Goal: Complete application form: Complete application form

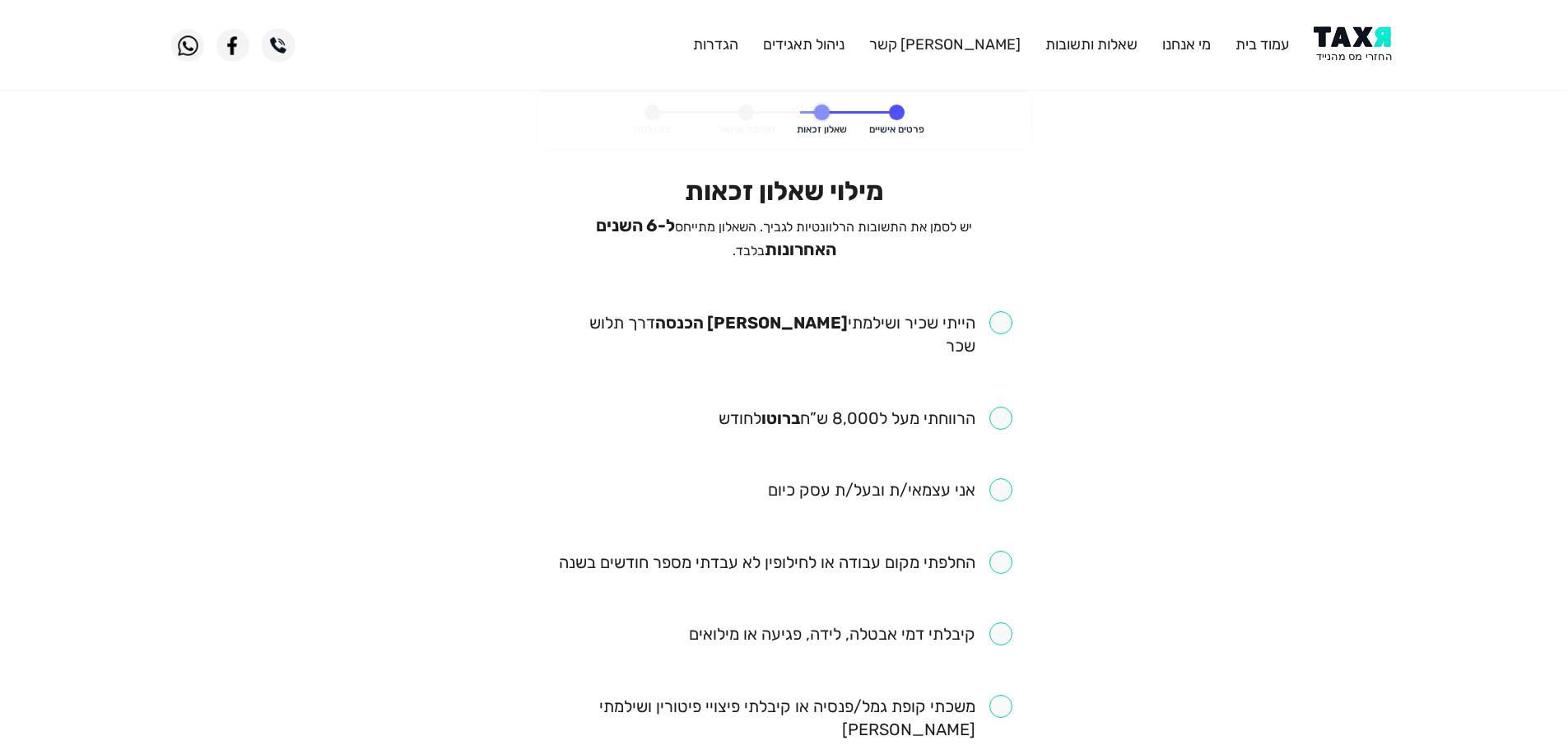
drag, startPoint x: 1001, startPoint y: 317, endPoint x: 1001, endPoint y: 392, distance: 75.0
click at [1001, 317] on input "checkbox" at bounding box center [784, 334] width 456 height 47
checkbox input "true"
click at [1002, 407] on input "checkbox" at bounding box center [865, 418] width 294 height 23
checkbox input "true"
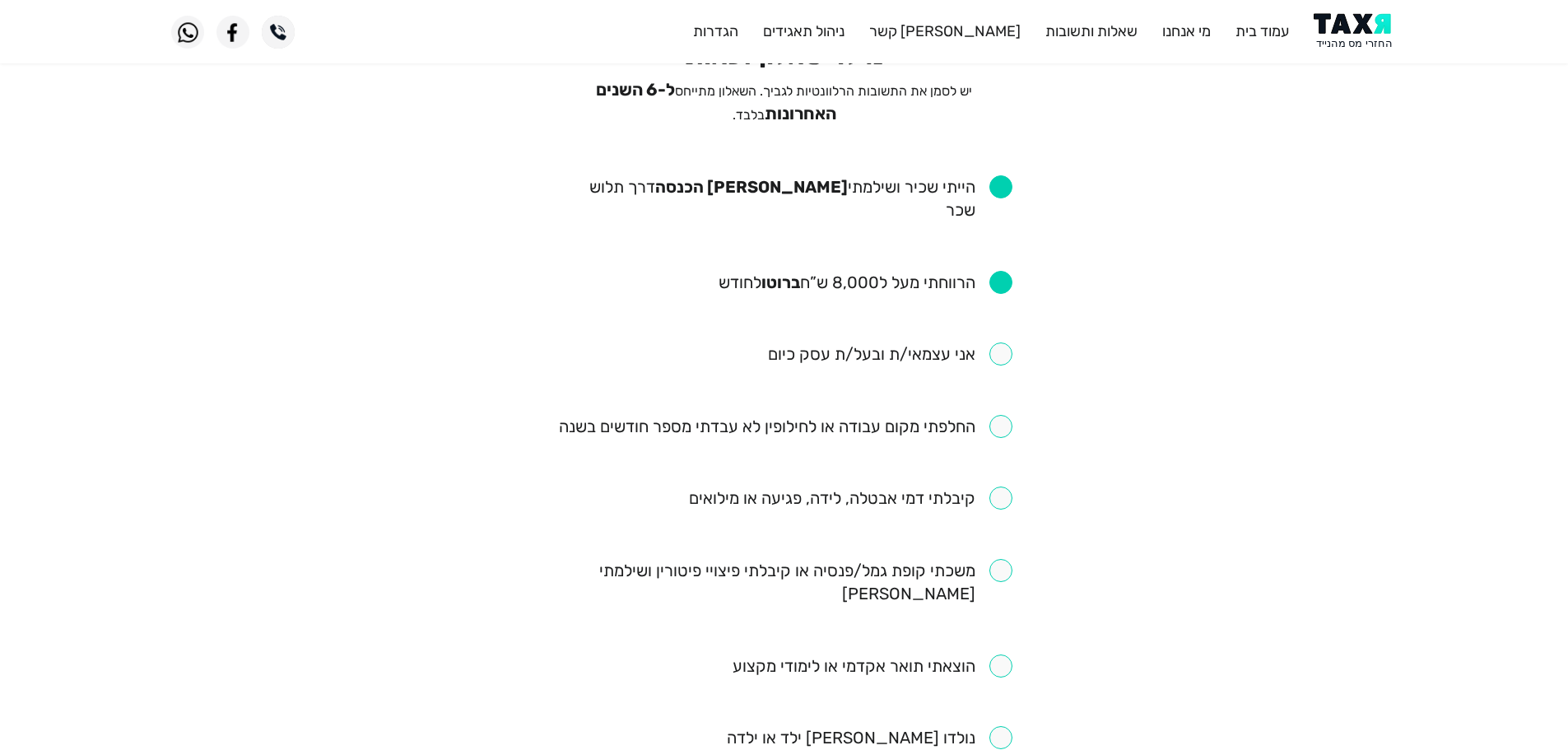
scroll to position [247, 0]
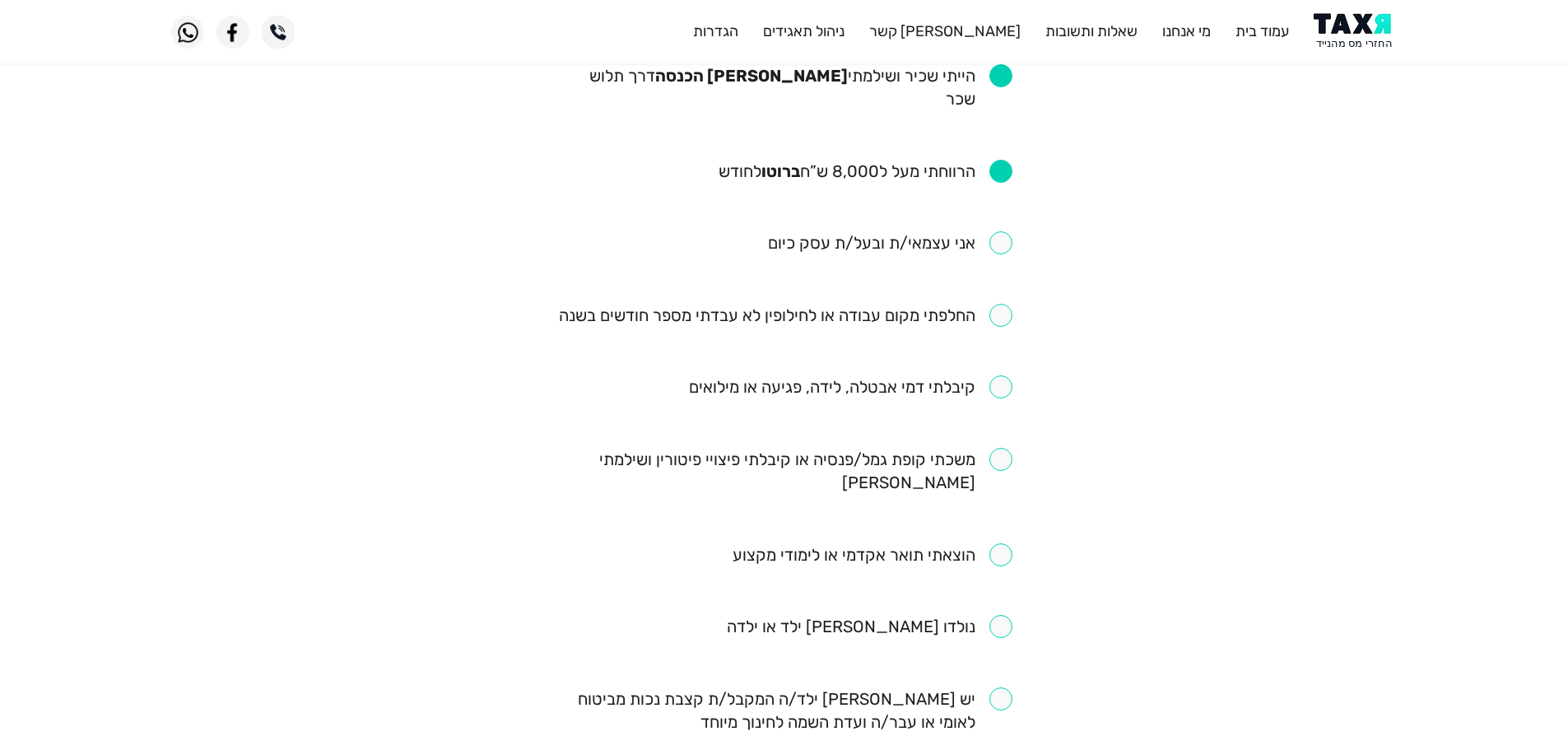
click at [1000, 304] on input "checkbox" at bounding box center [785, 316] width 453 height 23
checkbox input "true"
click at [998, 375] on input "checkbox" at bounding box center [851, 387] width 323 height 23
checkbox input "true"
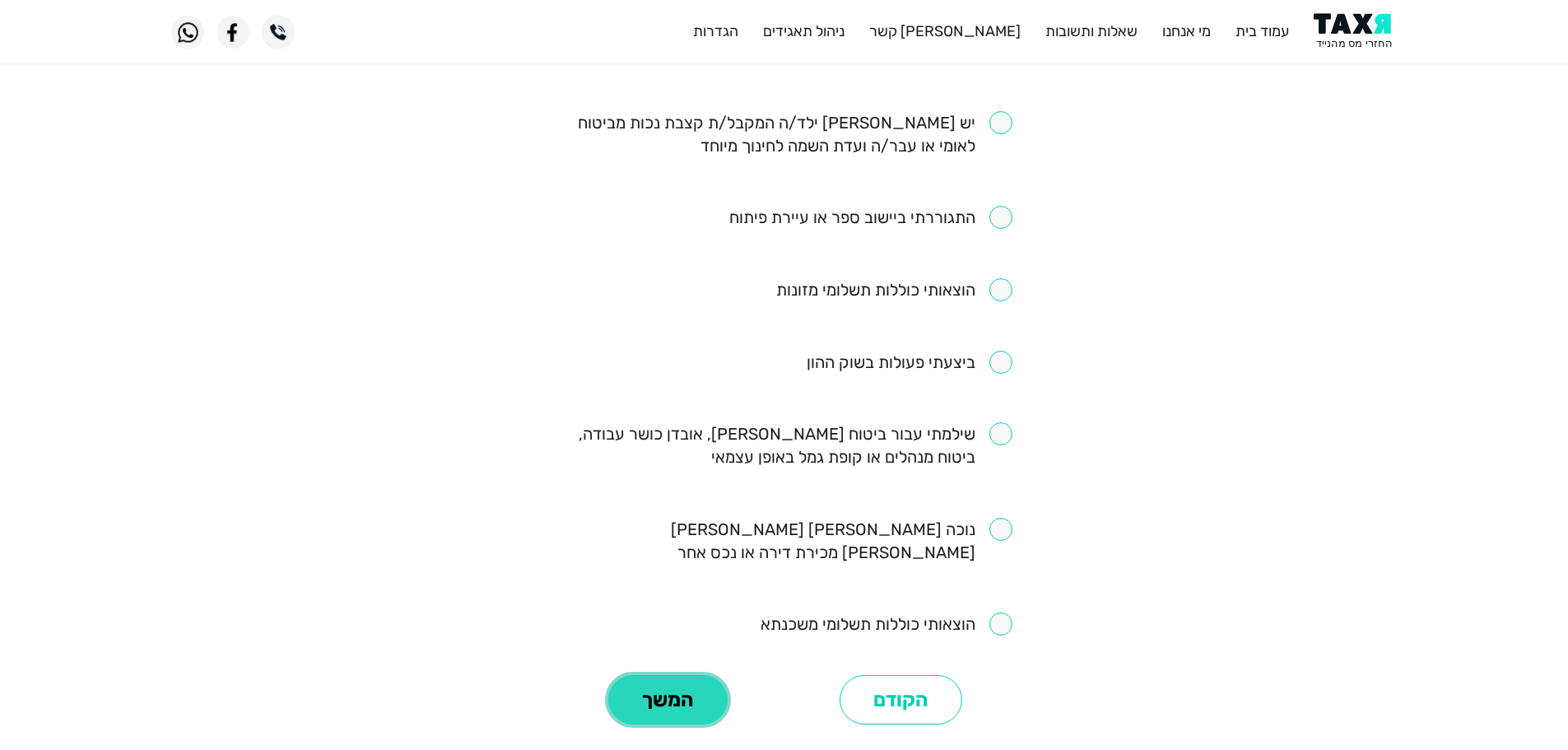
click at [683, 675] on button "המשך" at bounding box center [668, 700] width 120 height 49
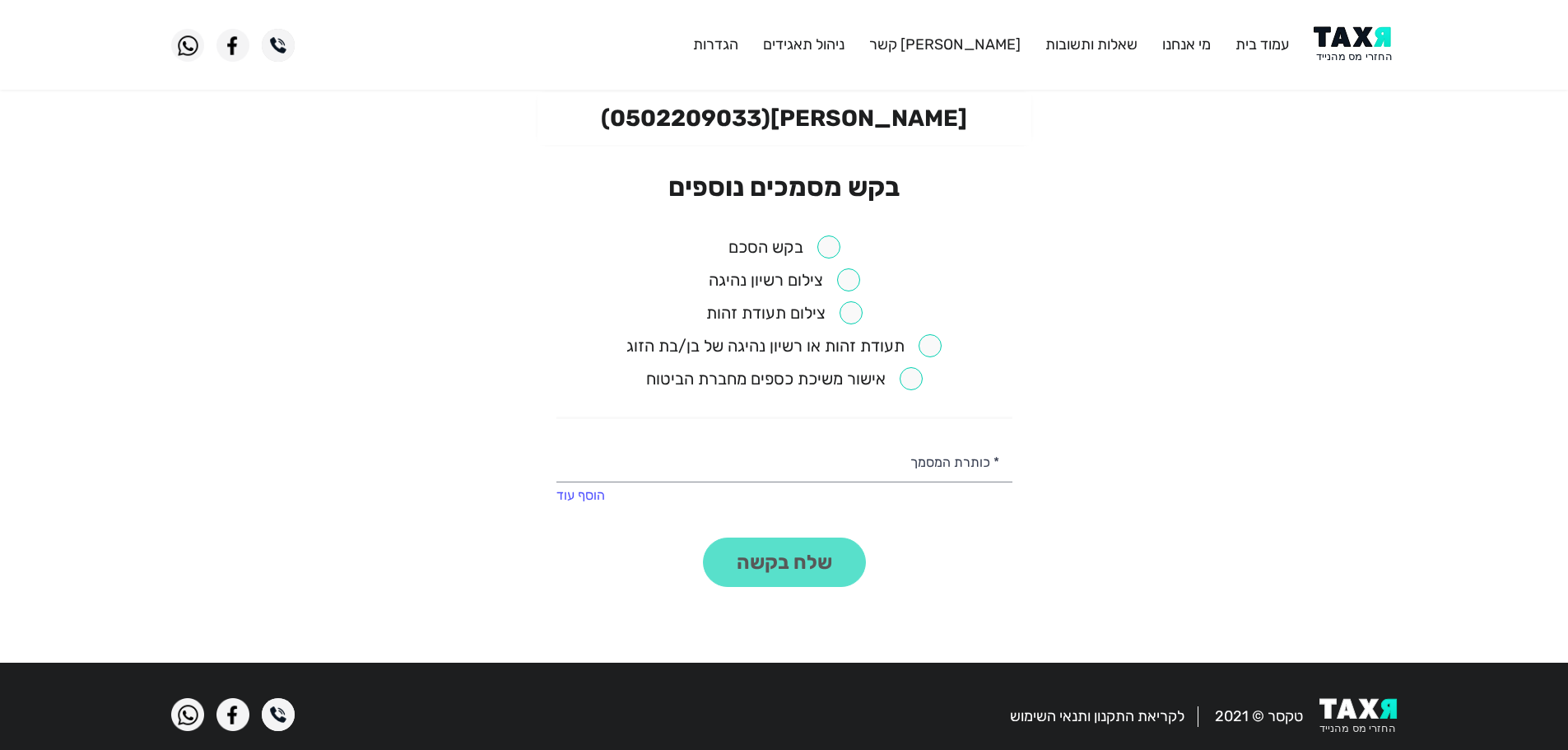
click at [828, 240] on input "checkbox" at bounding box center [784, 247] width 112 height 23
click at [809, 565] on button "שלח בקשה" at bounding box center [784, 563] width 163 height 49
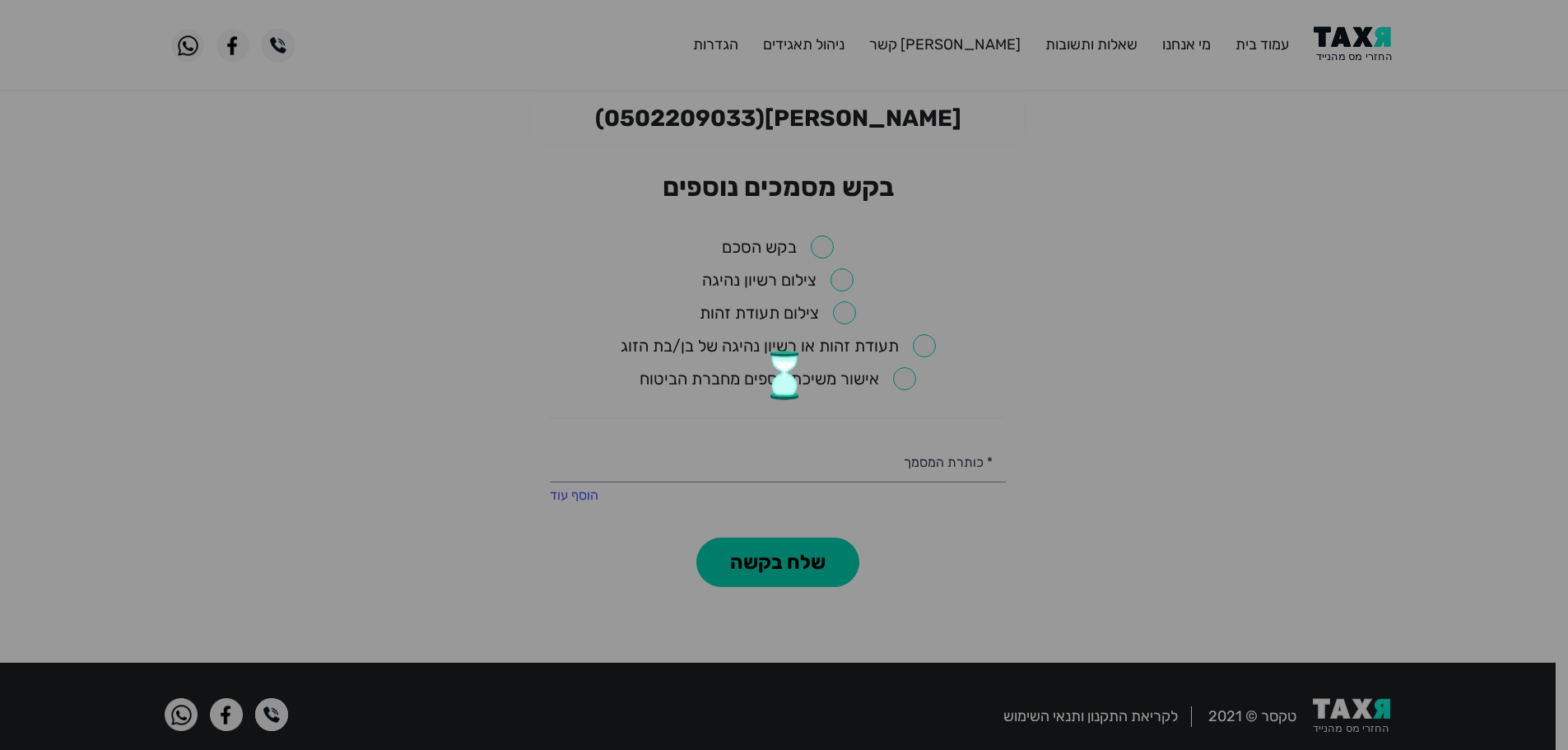
checkbox input "false"
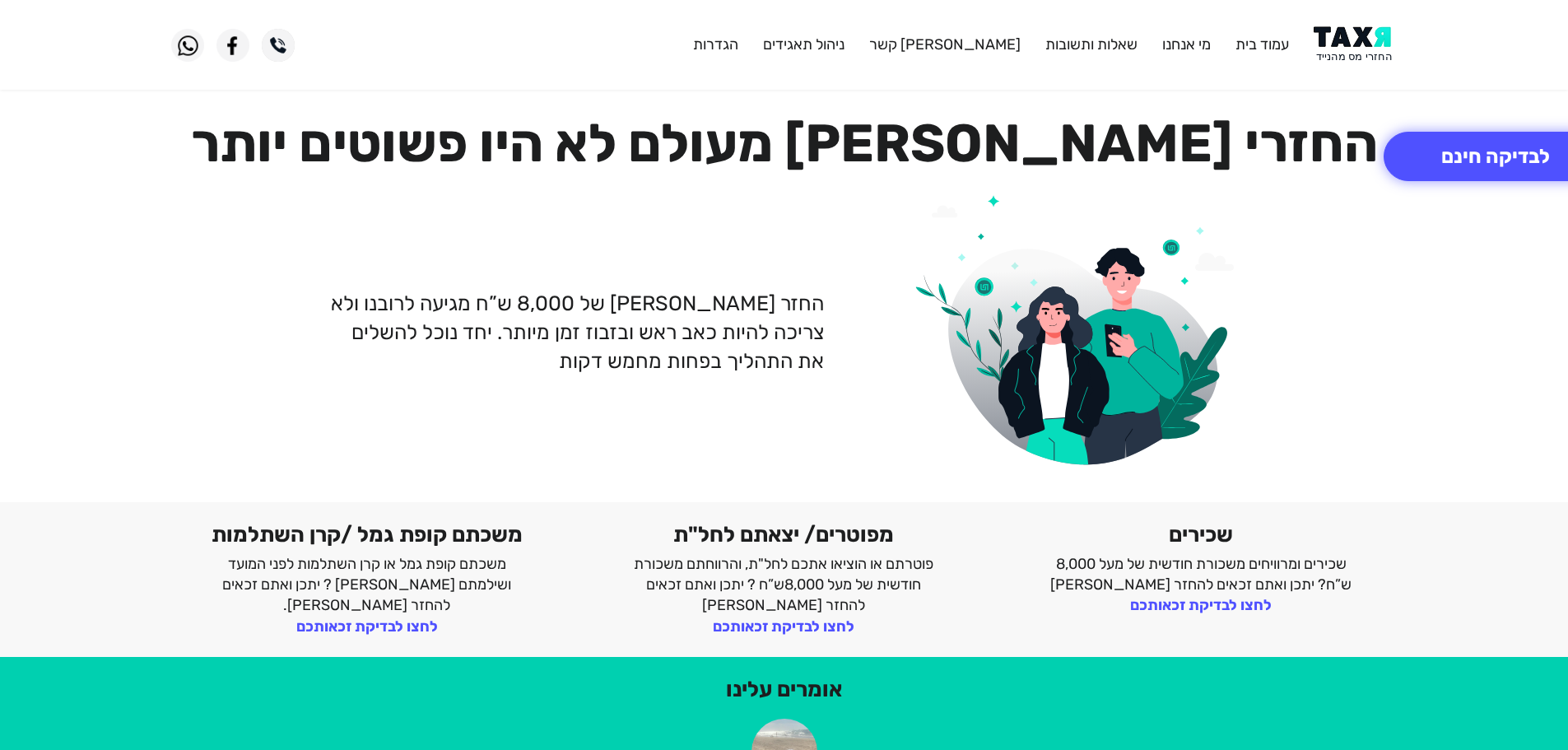
click at [1370, 41] on img at bounding box center [1354, 45] width 83 height 37
click at [1370, 43] on img at bounding box center [1354, 45] width 83 height 37
click at [1371, 56] on img at bounding box center [1354, 45] width 83 height 37
click at [1445, 156] on button "לבדיקה חינם" at bounding box center [1496, 157] width 224 height 49
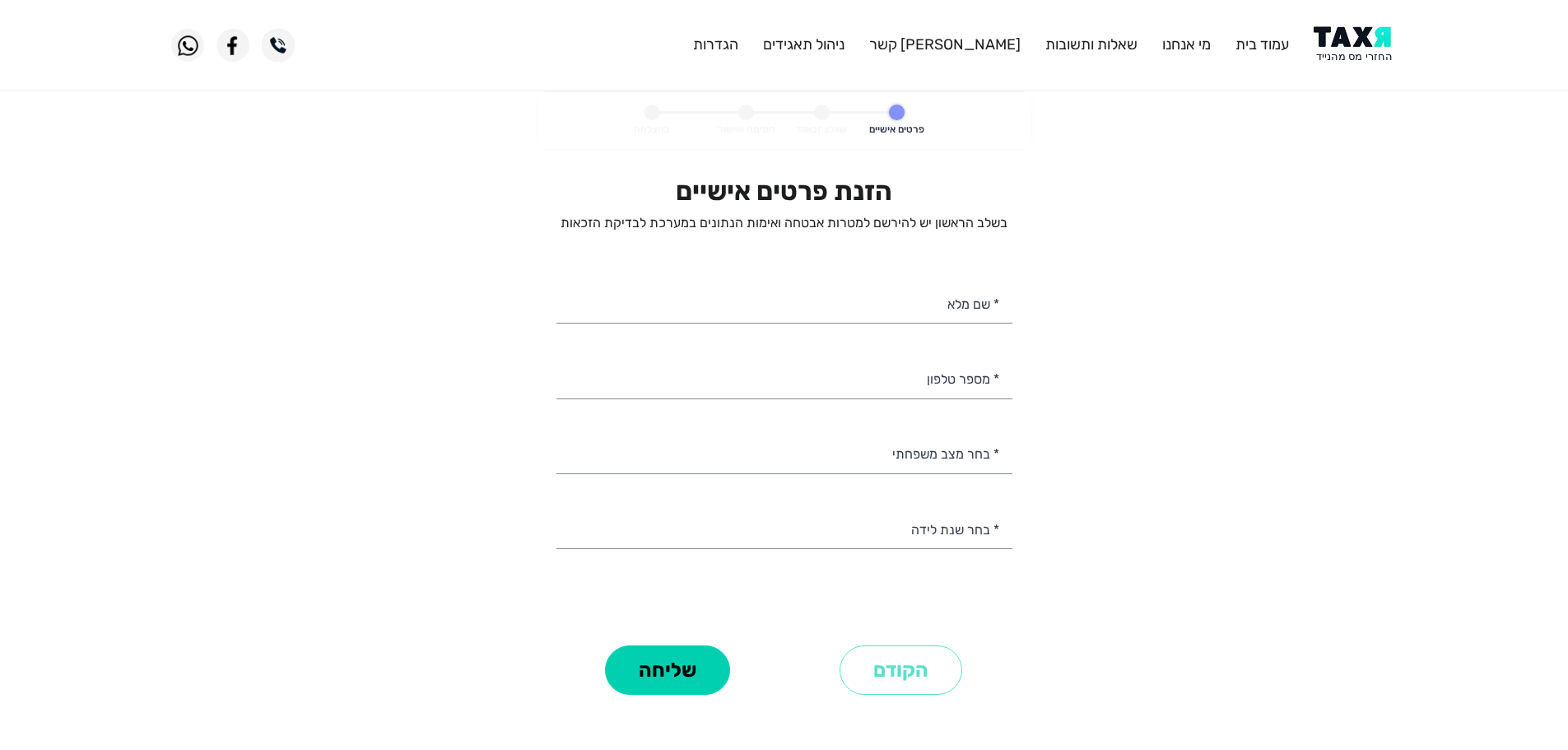
select select
click at [940, 383] on input "* מספר טלפון" at bounding box center [784, 377] width 456 height 42
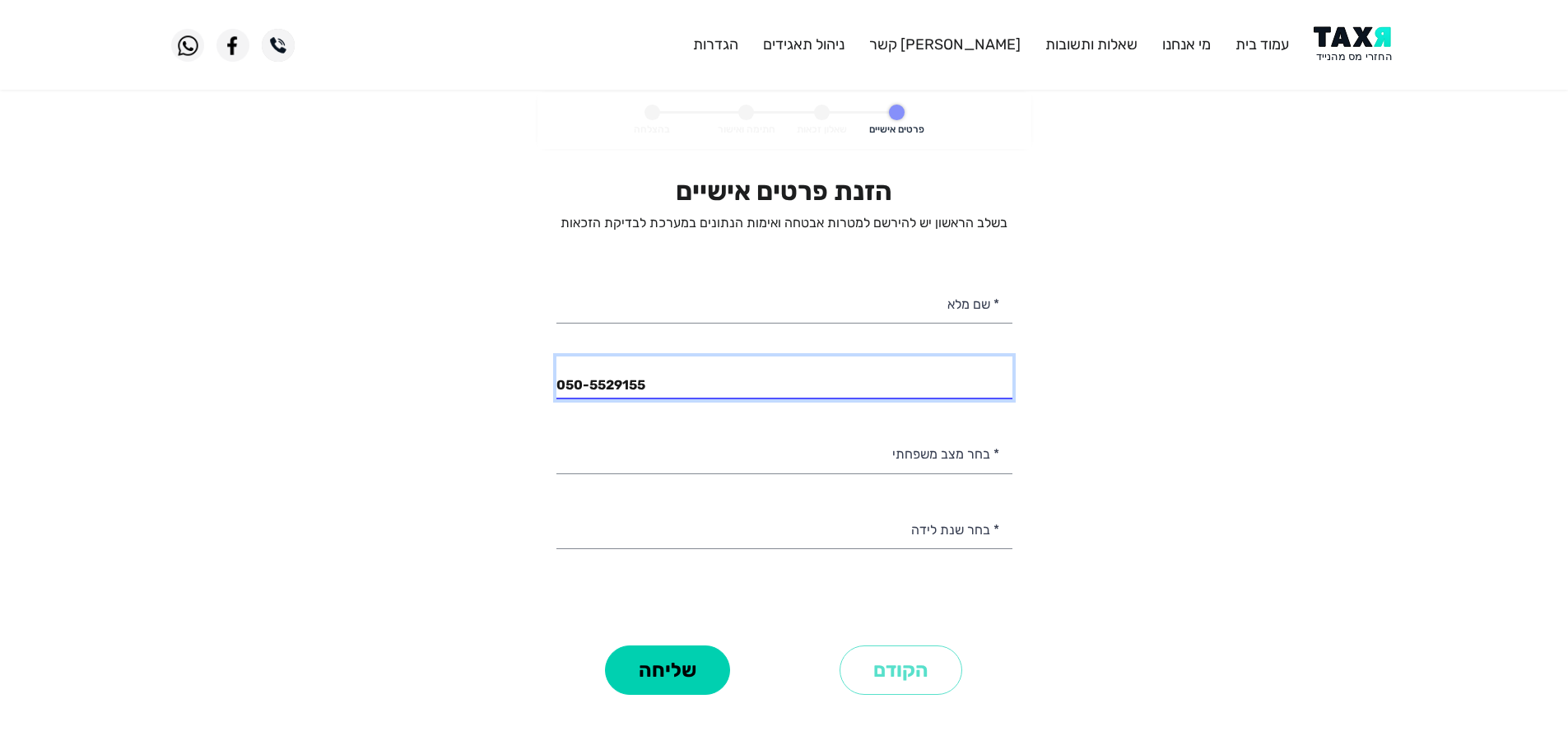
type input "050-5529155"
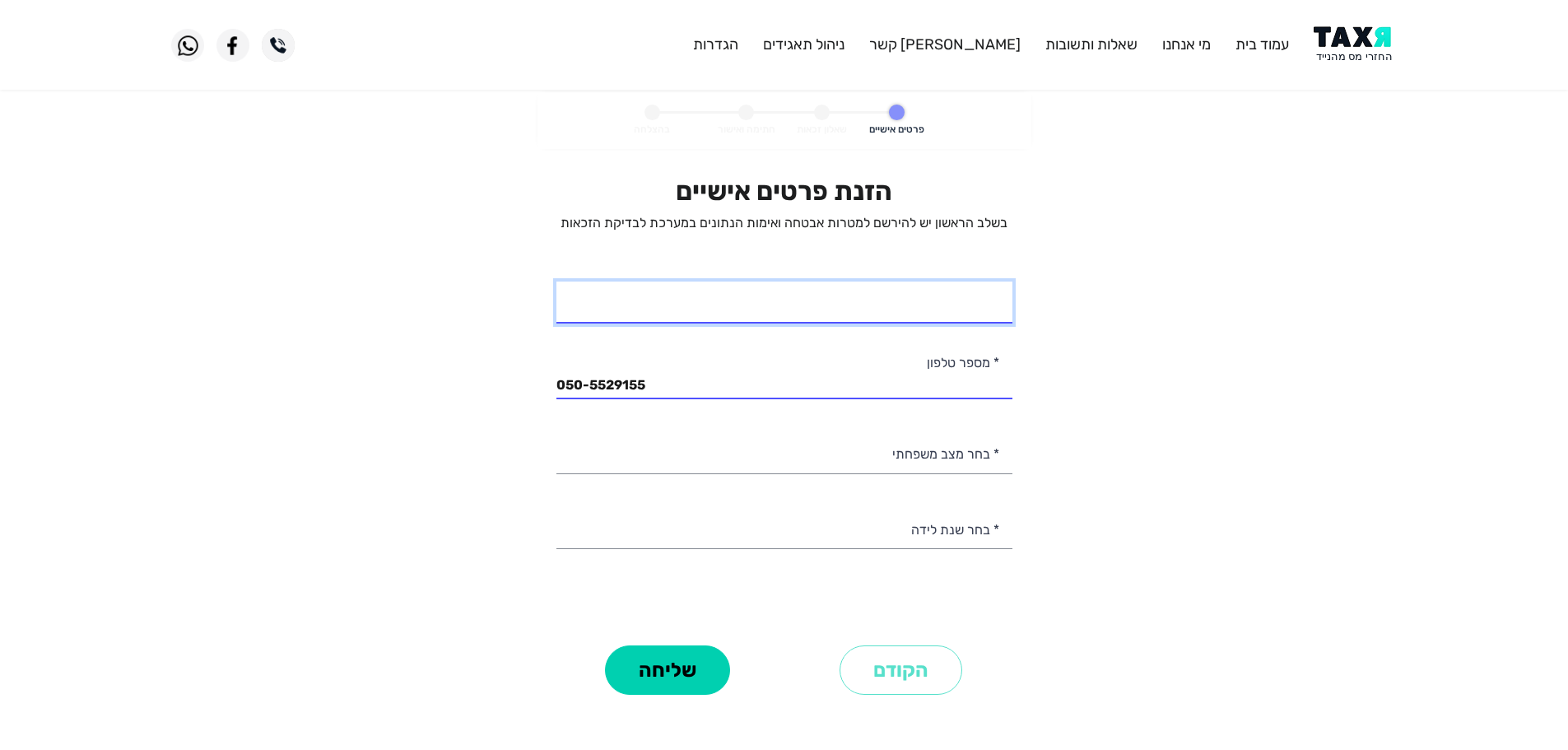
click at [841, 303] on input "* שם מלא" at bounding box center [784, 302] width 456 height 42
type input "[PERSON_NAME]"
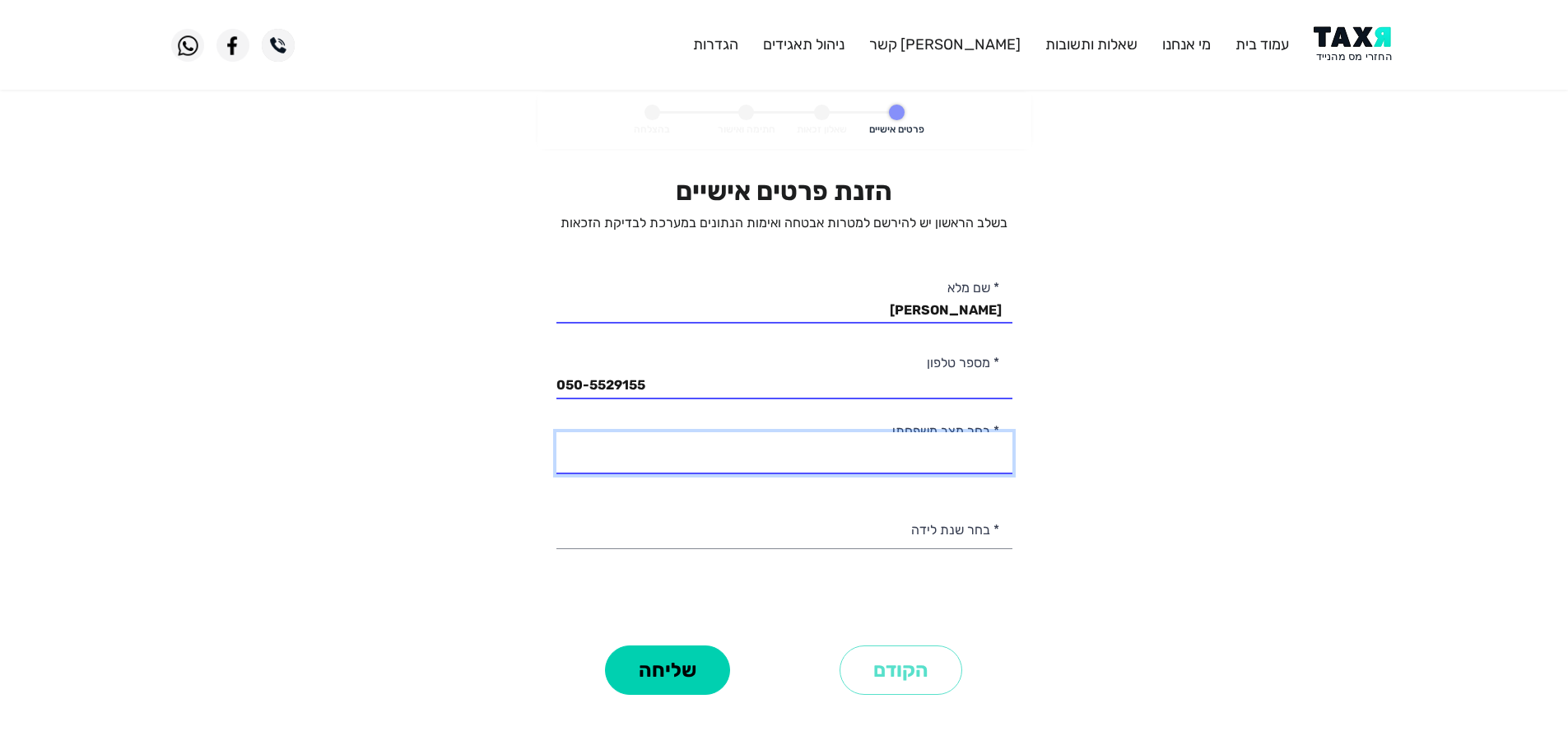
click at [956, 459] on select "רווק/ה נשוי/[PERSON_NAME]/ה אלמן/נה" at bounding box center [784, 453] width 456 height 42
select select "1: Single"
click at [556, 433] on select "רווק/ה נשוי/[PERSON_NAME]/ה אלמן/נה" at bounding box center [784, 453] width 456 height 42
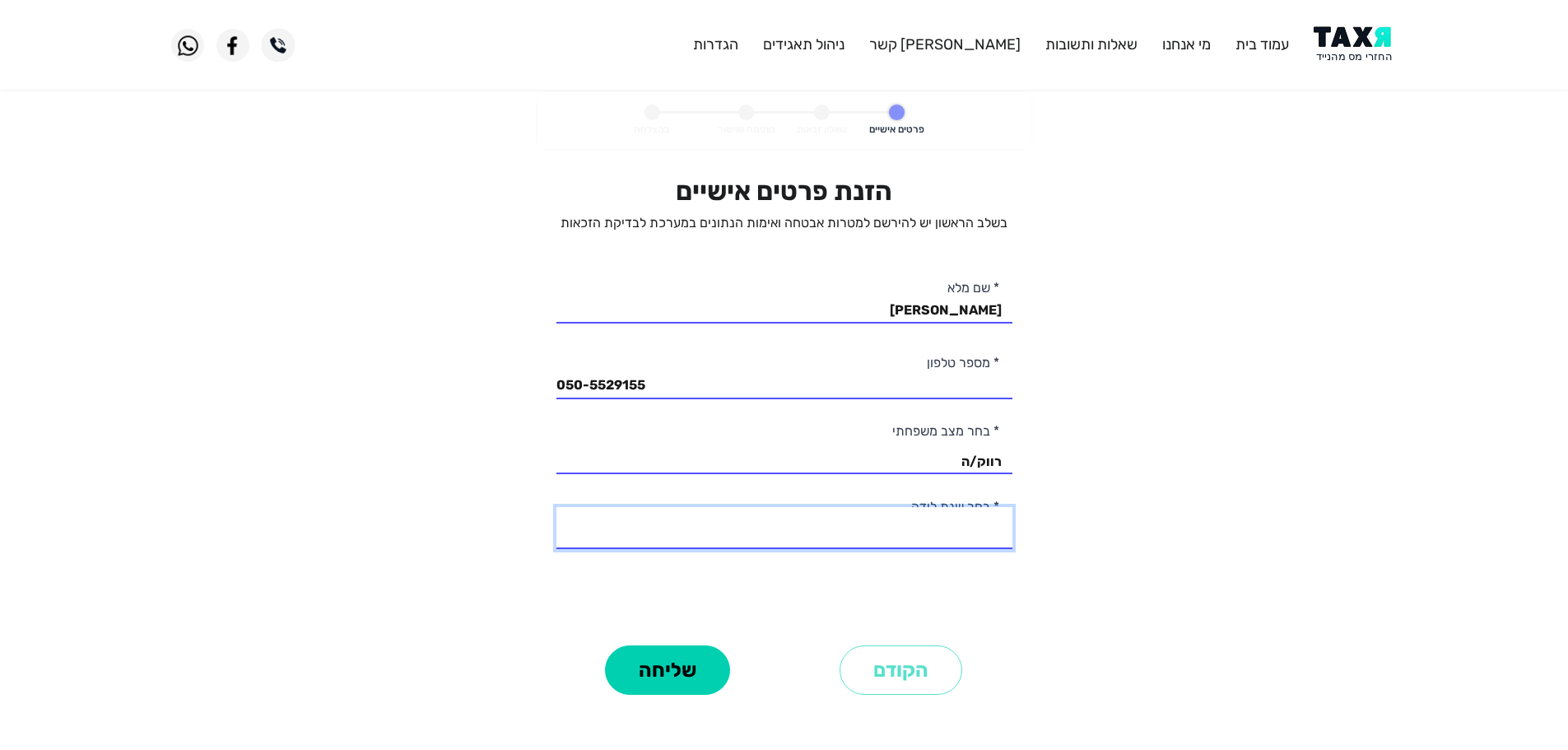
click at [951, 540] on select "2003 2002 2001 2000 1999 1998 1997 1996 1995 1994 1993 1992 1991 1990 1989 1988…" at bounding box center [784, 529] width 456 height 42
select select "1: 2003"
click at [556, 508] on select "2003 2002 2001 2000 1999 1998 1997 1996 1995 1994 1993 1992 1991 1990 1989 1988…" at bounding box center [784, 529] width 456 height 42
click at [677, 682] on button "שליחה" at bounding box center [668, 670] width 125 height 49
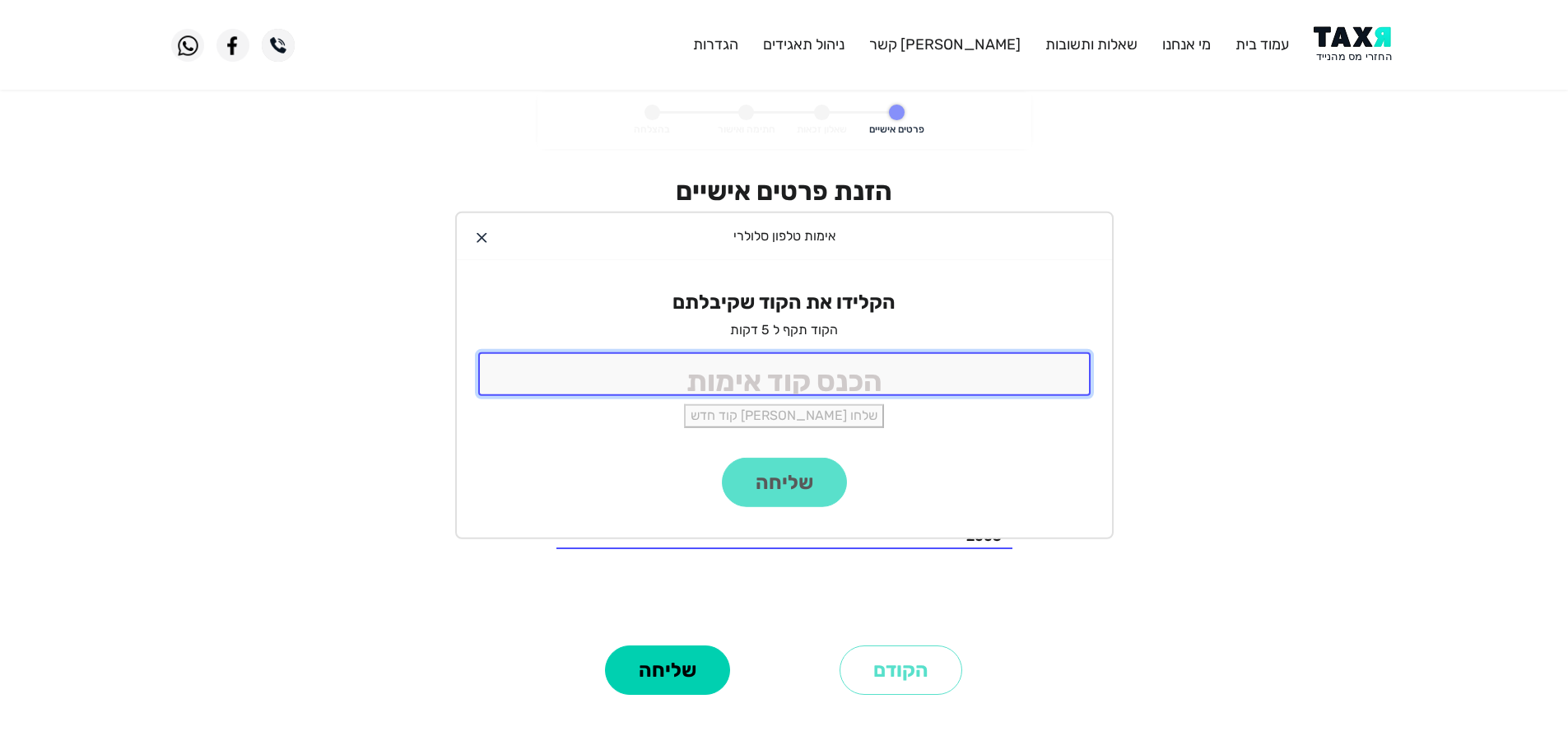
click at [749, 372] on input "tel" at bounding box center [784, 375] width 612 height 44
type input "9988"
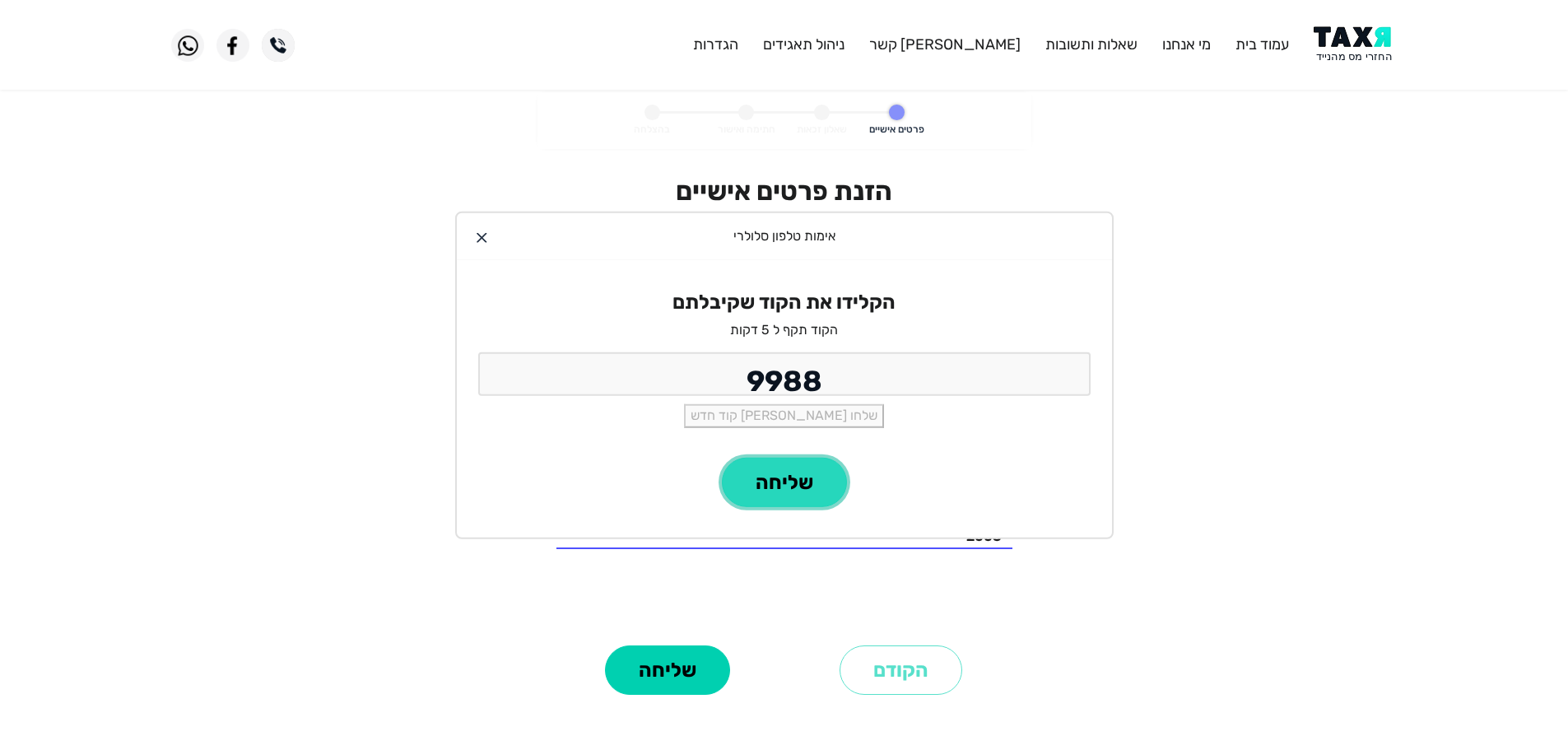
click at [786, 483] on button "שליחה" at bounding box center [785, 483] width 125 height 49
